Goal: Find specific page/section: Find specific page/section

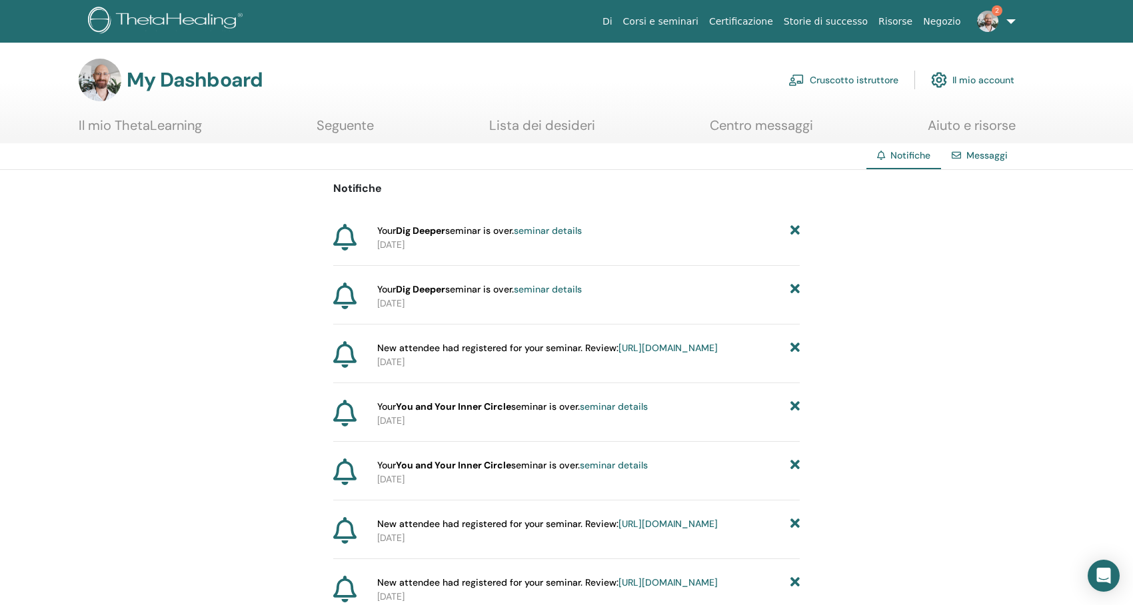
click at [1011, 19] on link "2" at bounding box center [994, 21] width 55 height 43
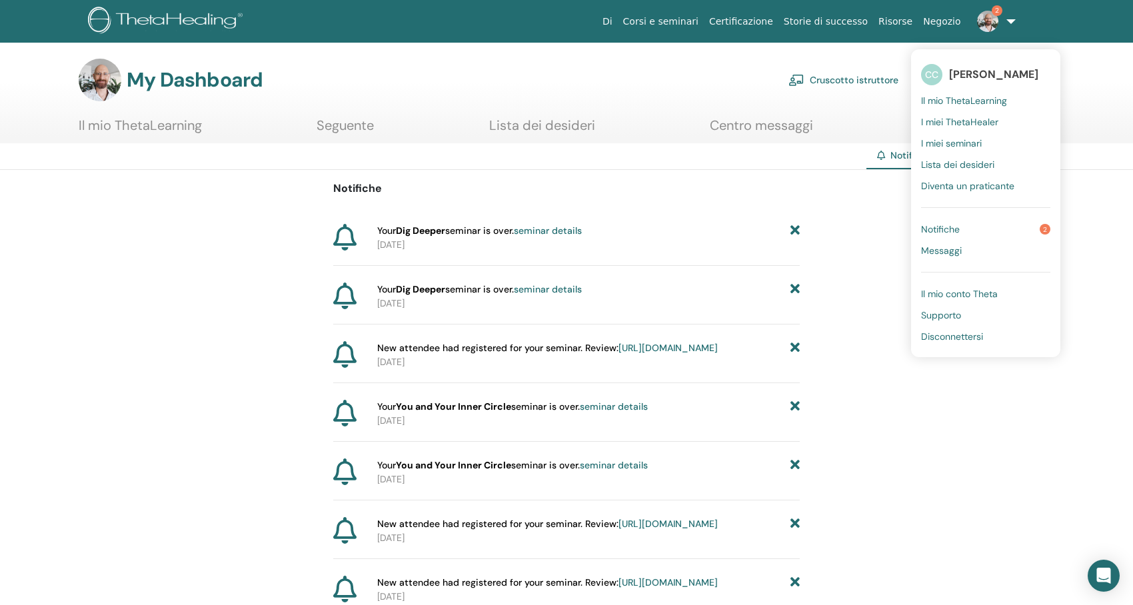
click at [941, 249] on span "Messaggi" at bounding box center [941, 251] width 41 height 12
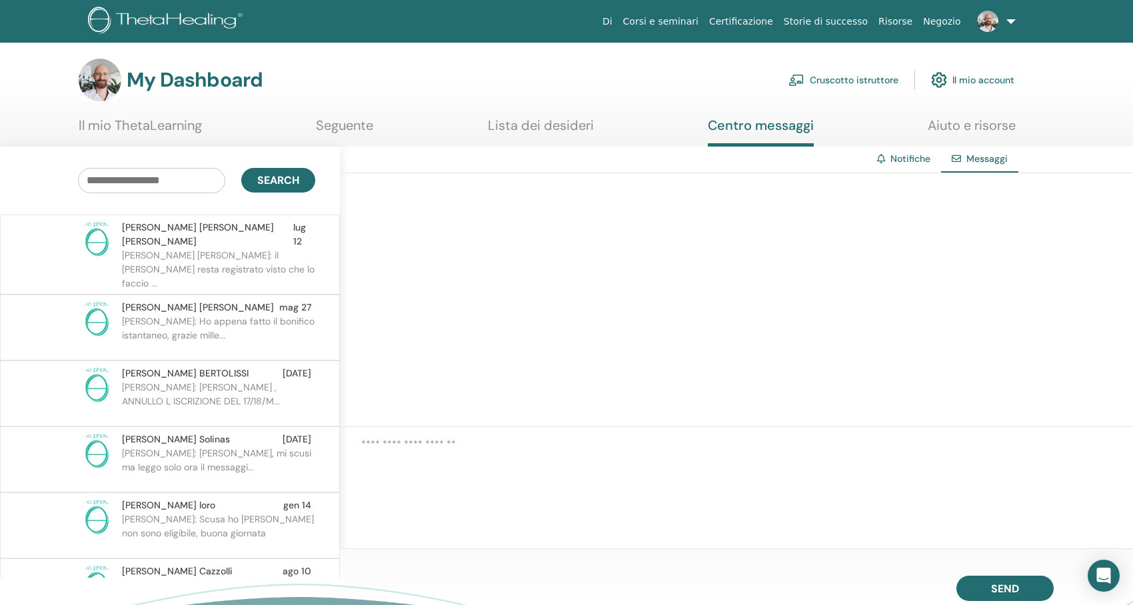
click at [984, 13] on img at bounding box center [987, 21] width 21 height 21
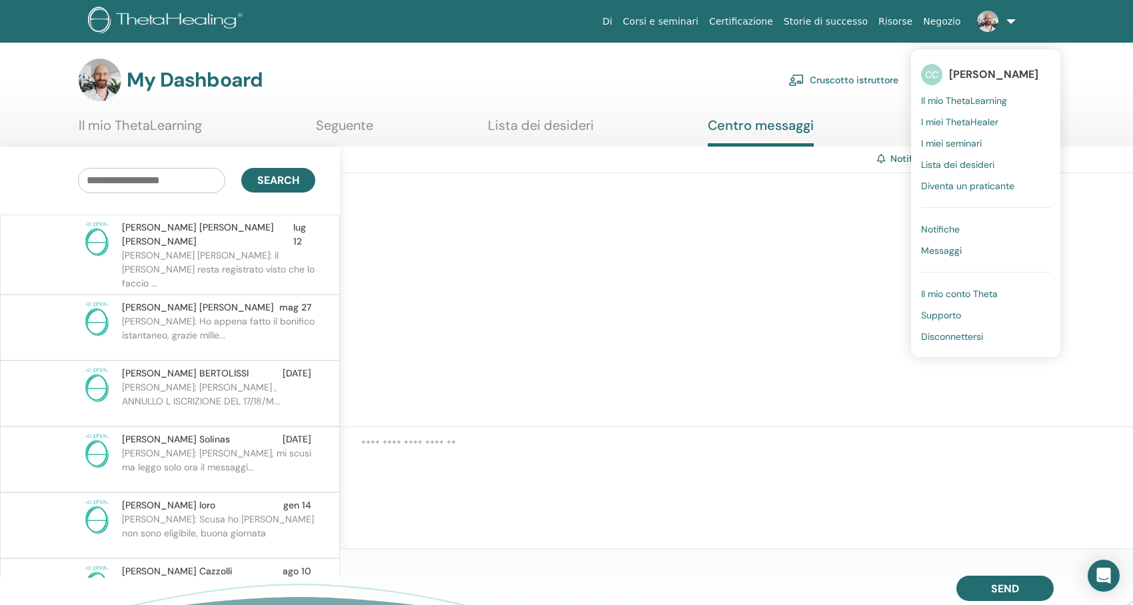
click at [827, 79] on link "Cruscotto istruttore" at bounding box center [844, 79] width 110 height 29
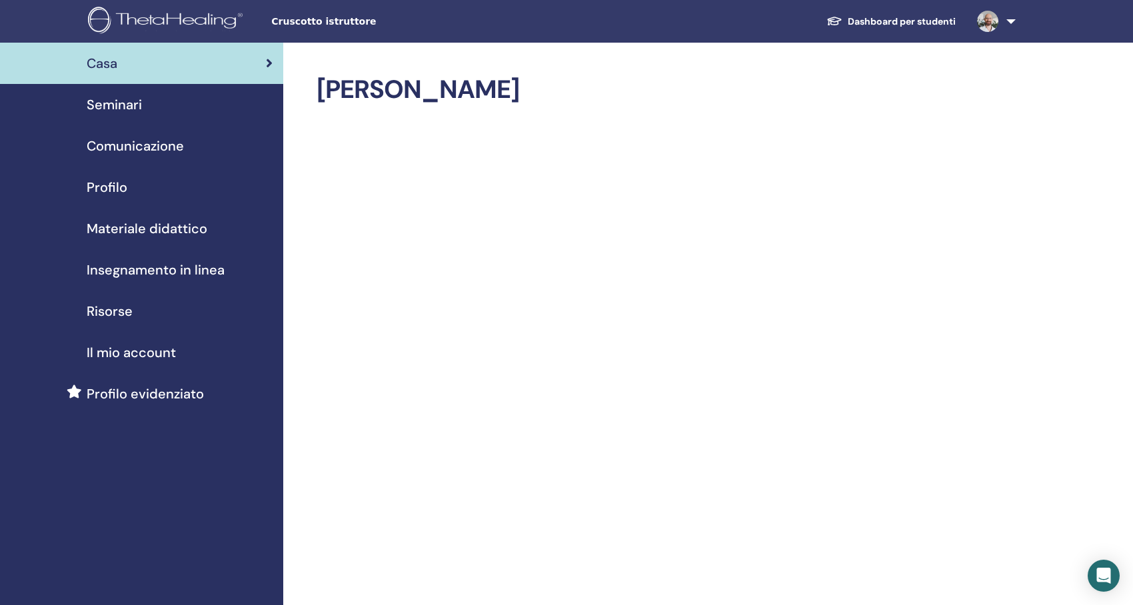
click at [143, 225] on span "Materiale didattico" at bounding box center [147, 229] width 121 height 20
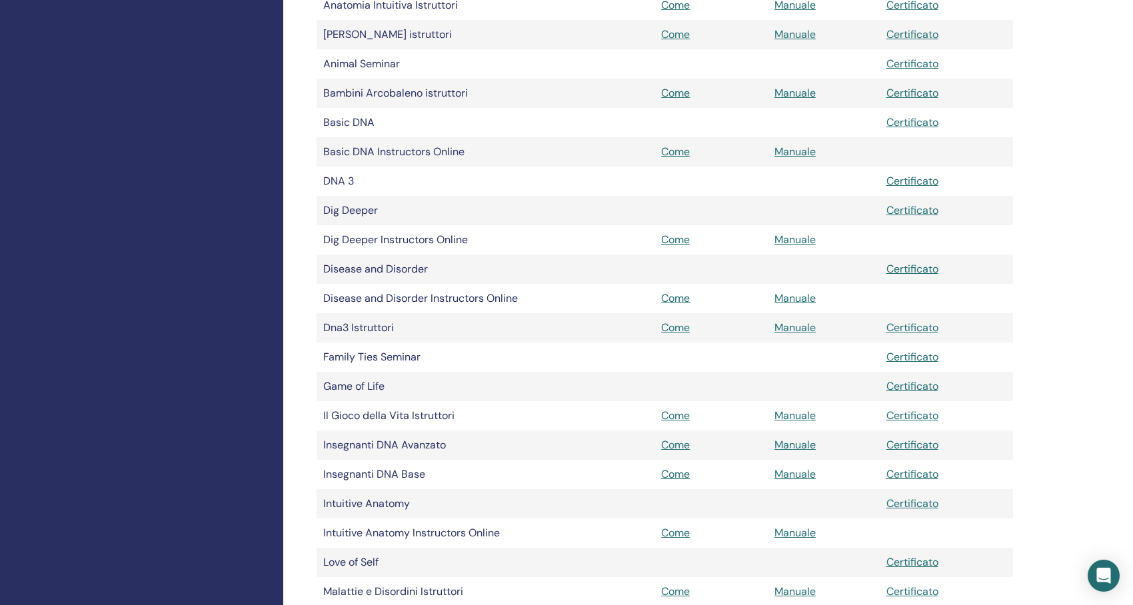
scroll to position [667, 0]
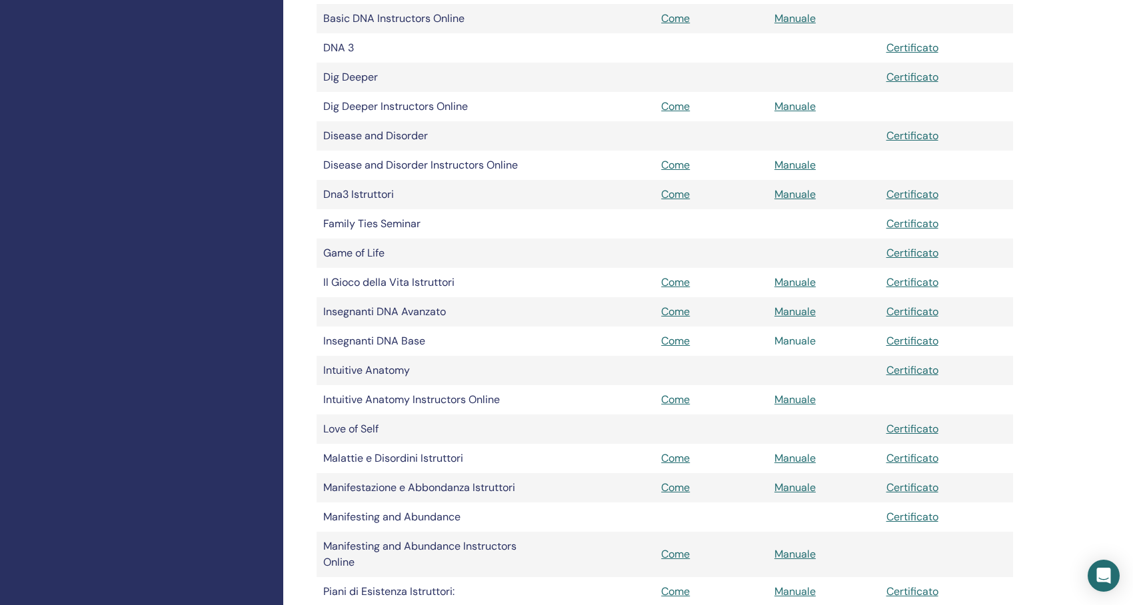
click at [785, 341] on link "Manuale" at bounding box center [795, 341] width 41 height 14
